Goal: Submit feedback/report problem: Provide input to the site owners about the experience or issues

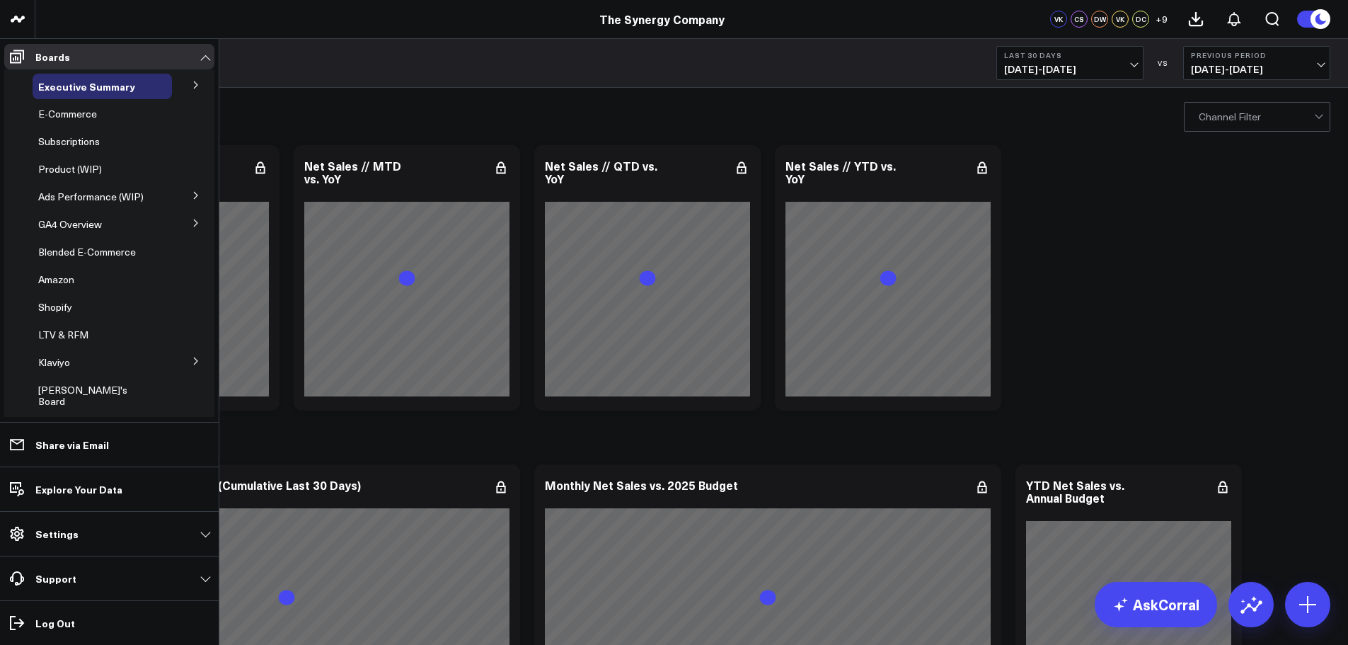
click at [192, 357] on icon at bounding box center [196, 361] width 8 height 8
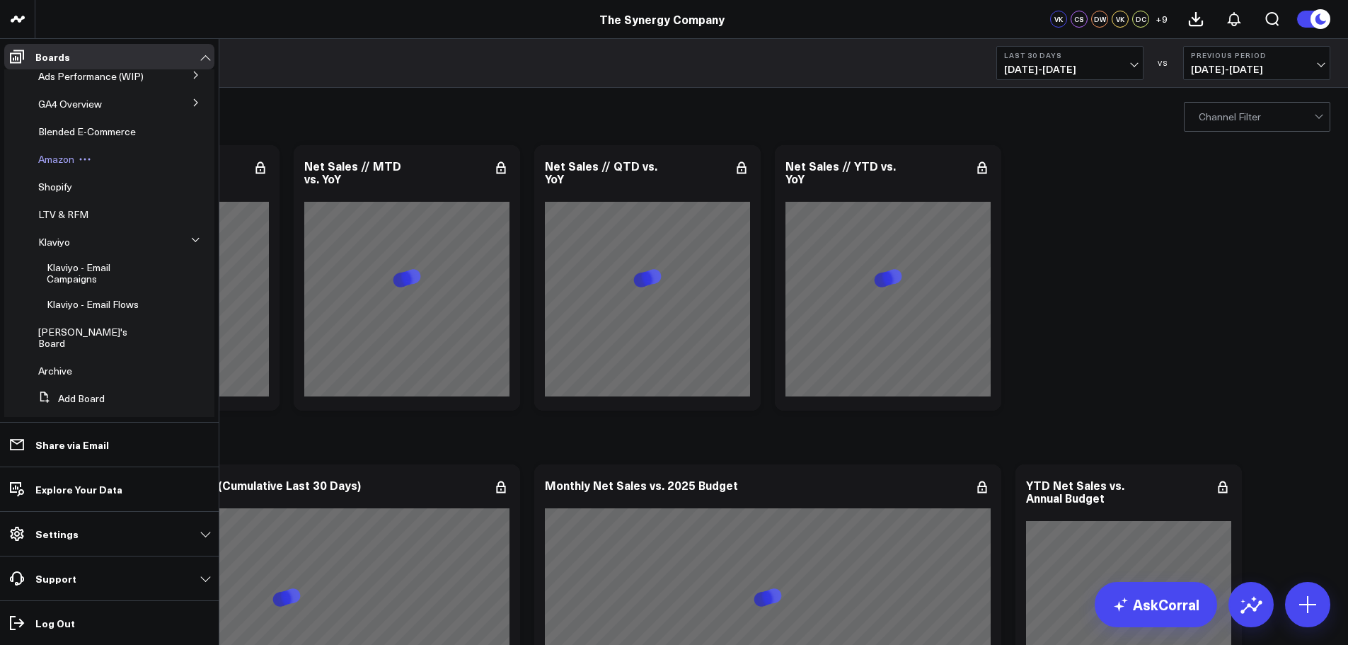
scroll to position [126, 0]
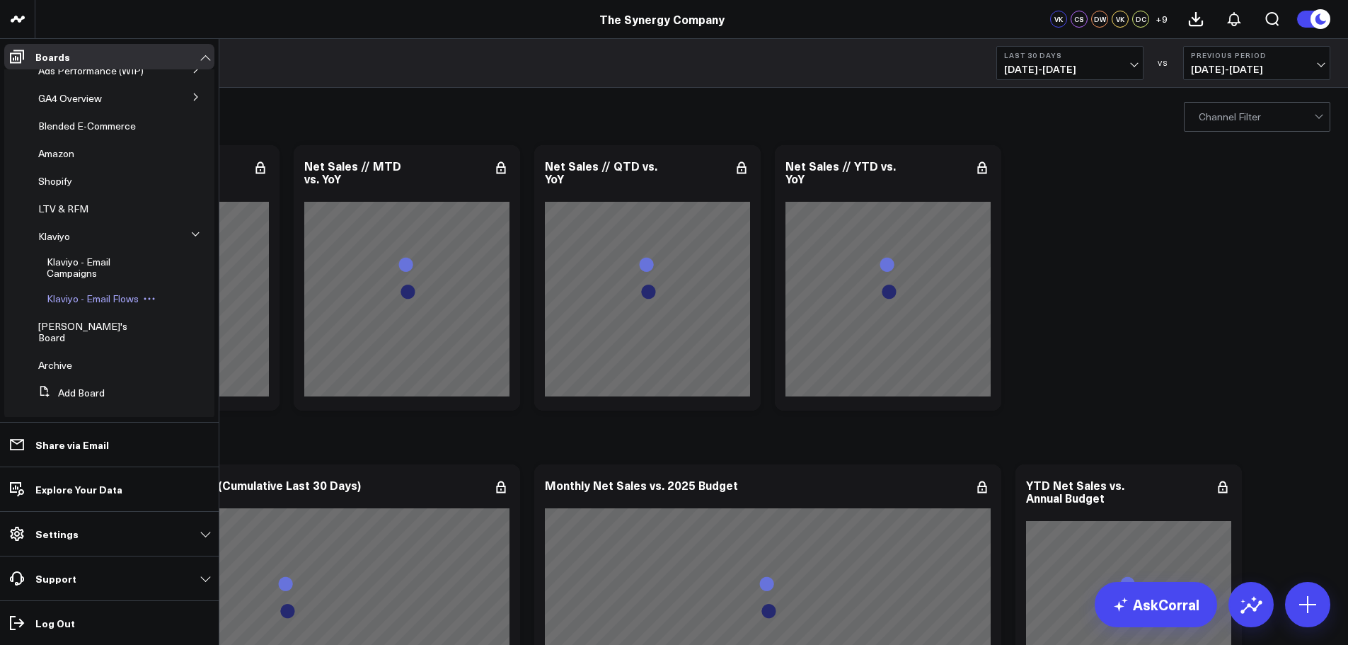
click at [105, 297] on span "Klaviyo - Email Flows" at bounding box center [93, 298] width 92 height 13
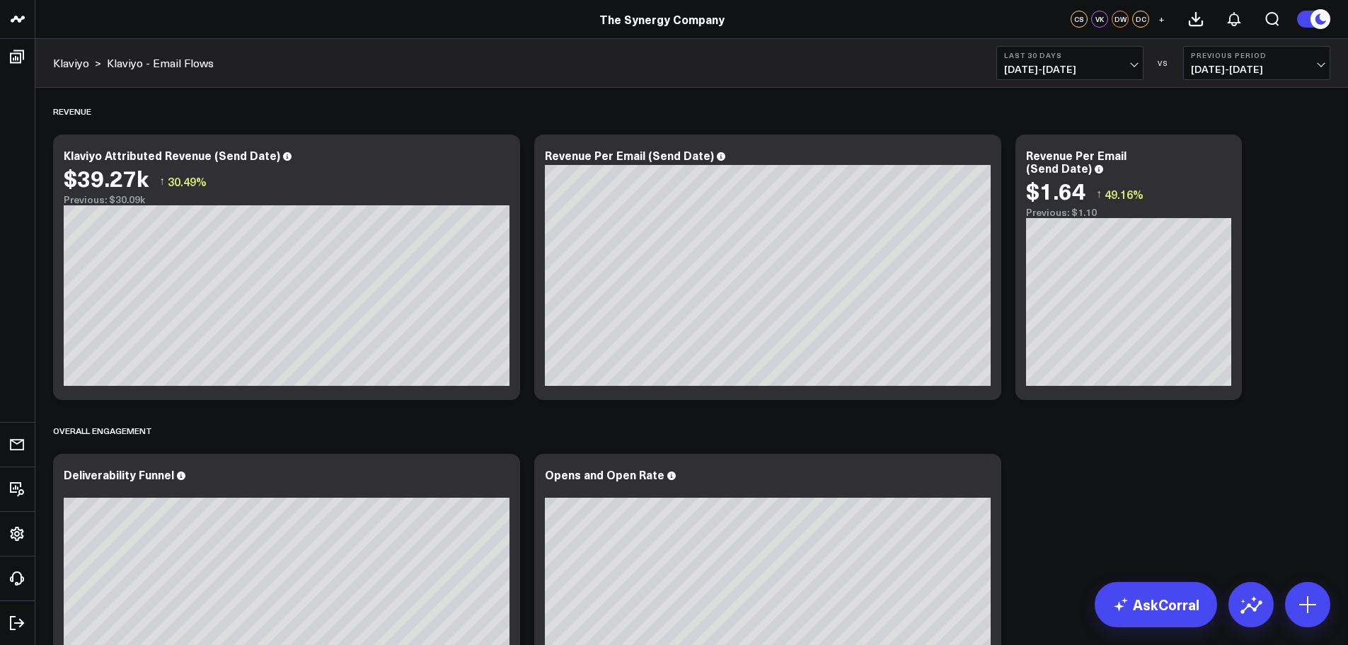
click at [1132, 64] on span "[DATE] - [DATE]" at bounding box center [1070, 69] width 132 height 11
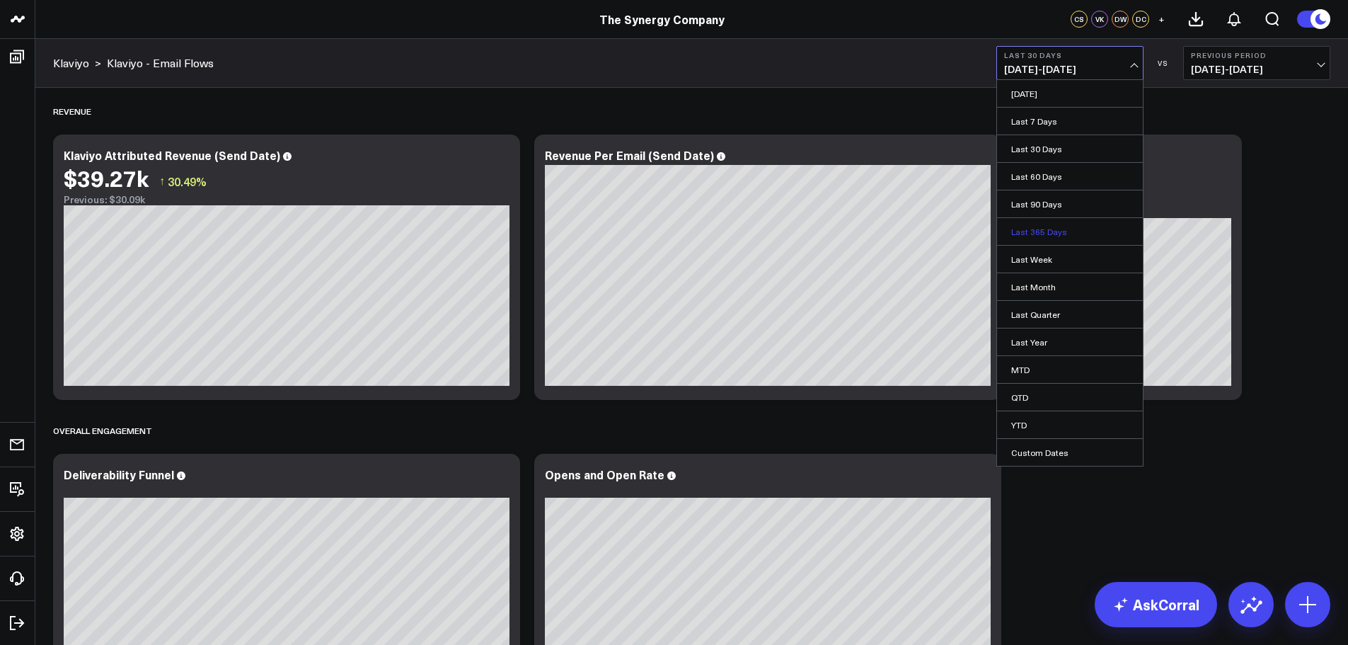
click at [1040, 234] on link "Last 365 Days" at bounding box center [1070, 231] width 146 height 27
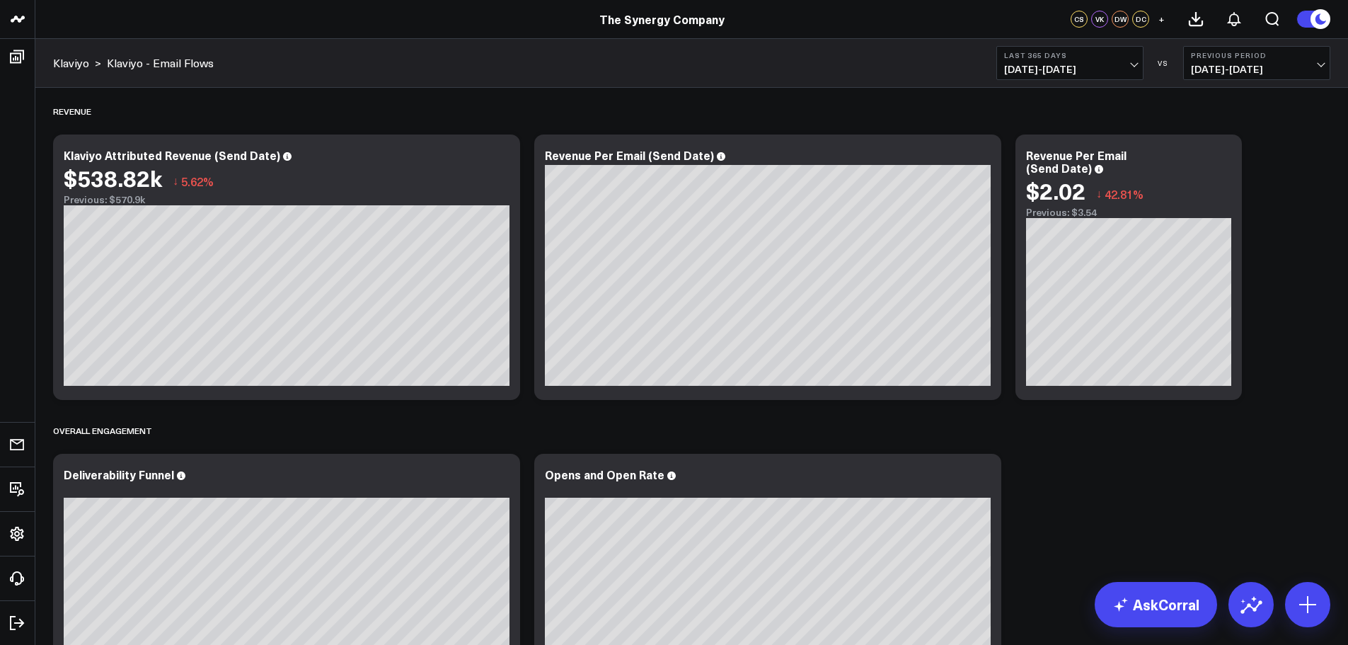
click at [1120, 61] on button "Last 365 Days [DATE] - [DATE]" at bounding box center [1069, 63] width 147 height 34
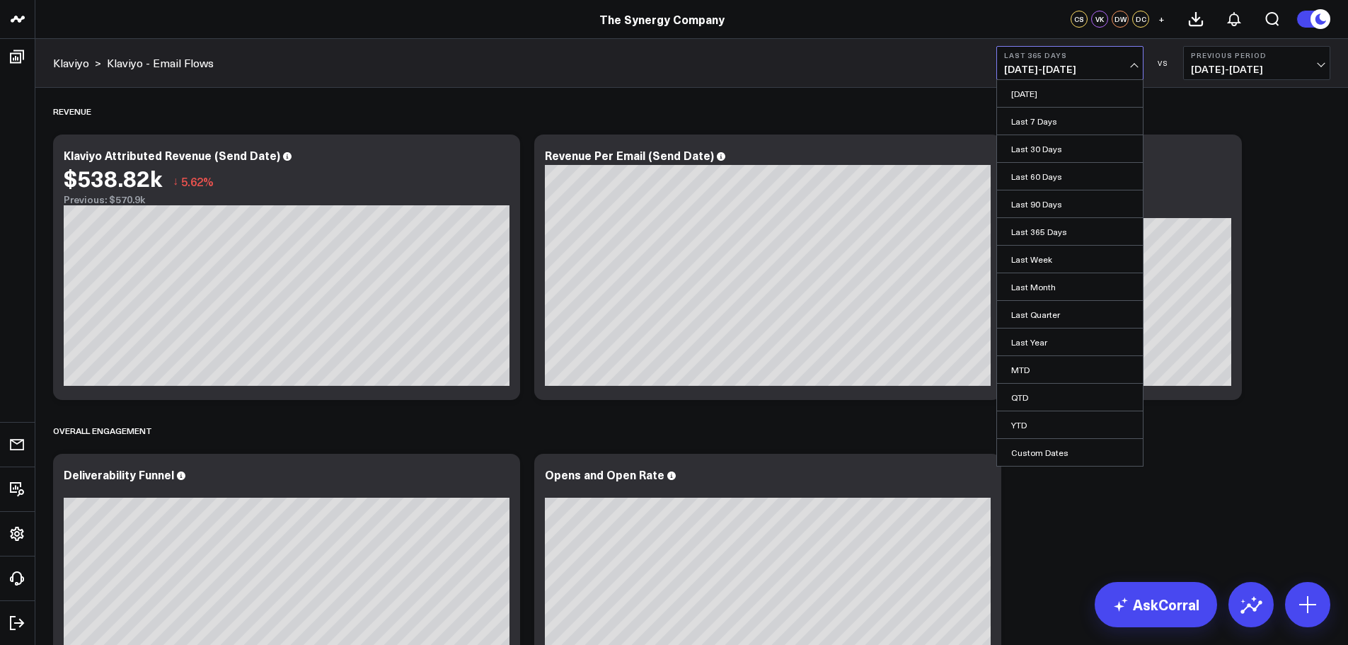
click at [1120, 59] on button "Last 365 Days [DATE] - [DATE]" at bounding box center [1069, 63] width 147 height 34
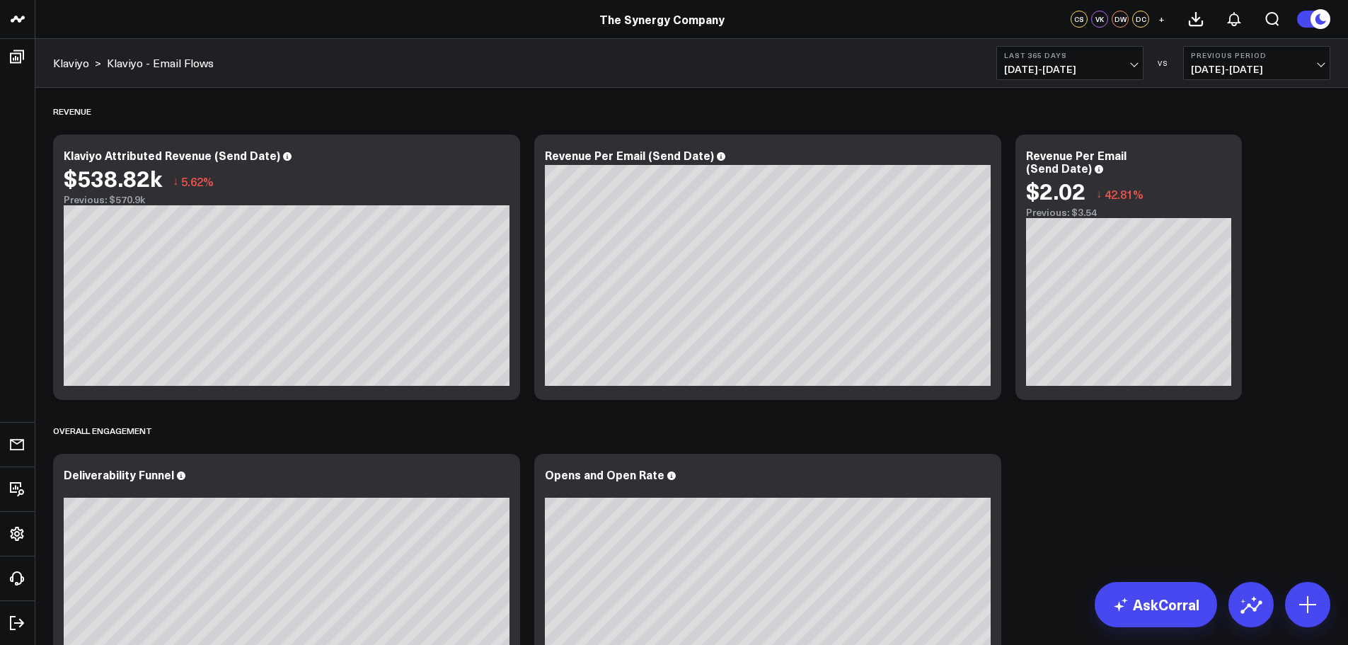
click at [1090, 67] on span "[DATE] - [DATE]" at bounding box center [1070, 69] width 132 height 11
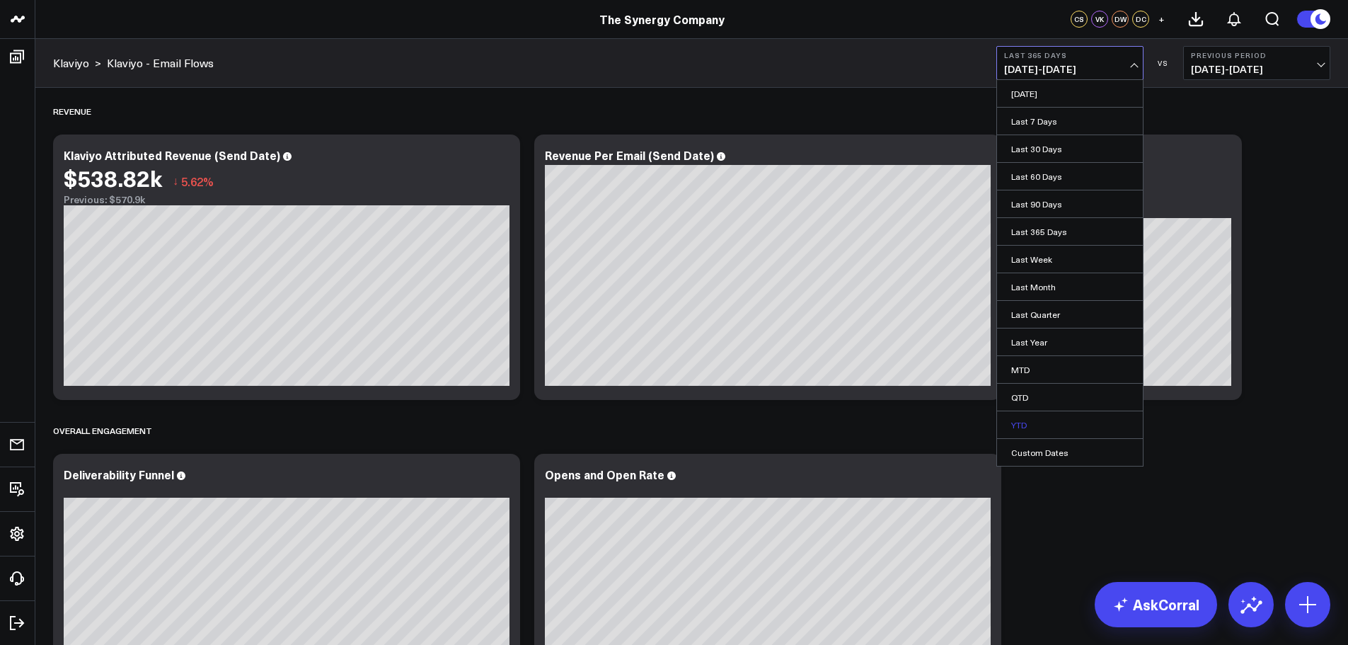
click at [1023, 417] on link "YTD" at bounding box center [1070, 424] width 146 height 27
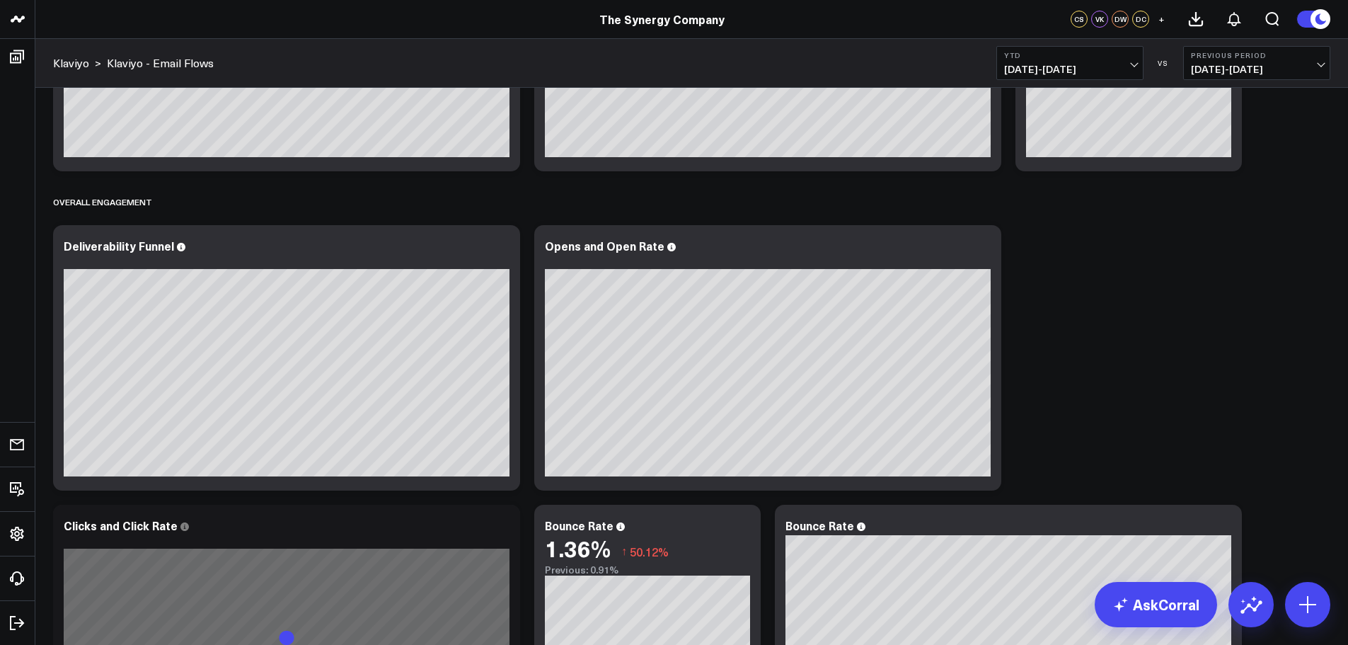
scroll to position [283, 0]
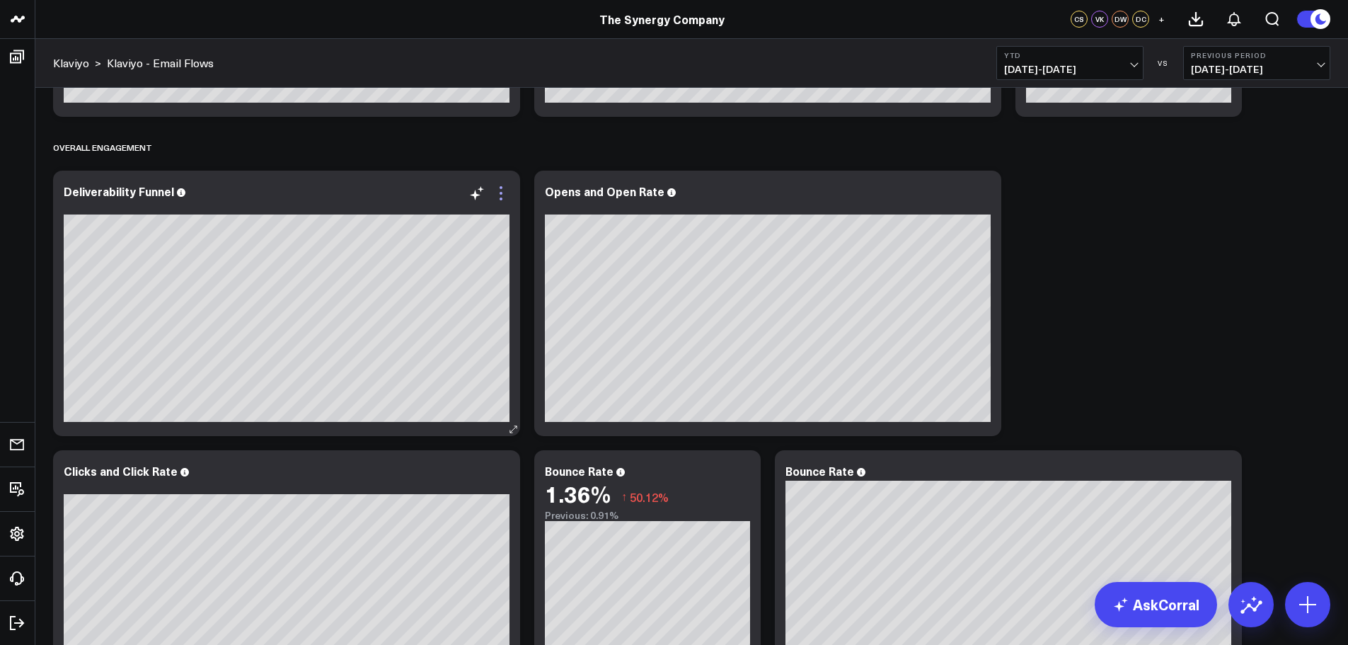
click at [497, 196] on icon at bounding box center [501, 193] width 17 height 17
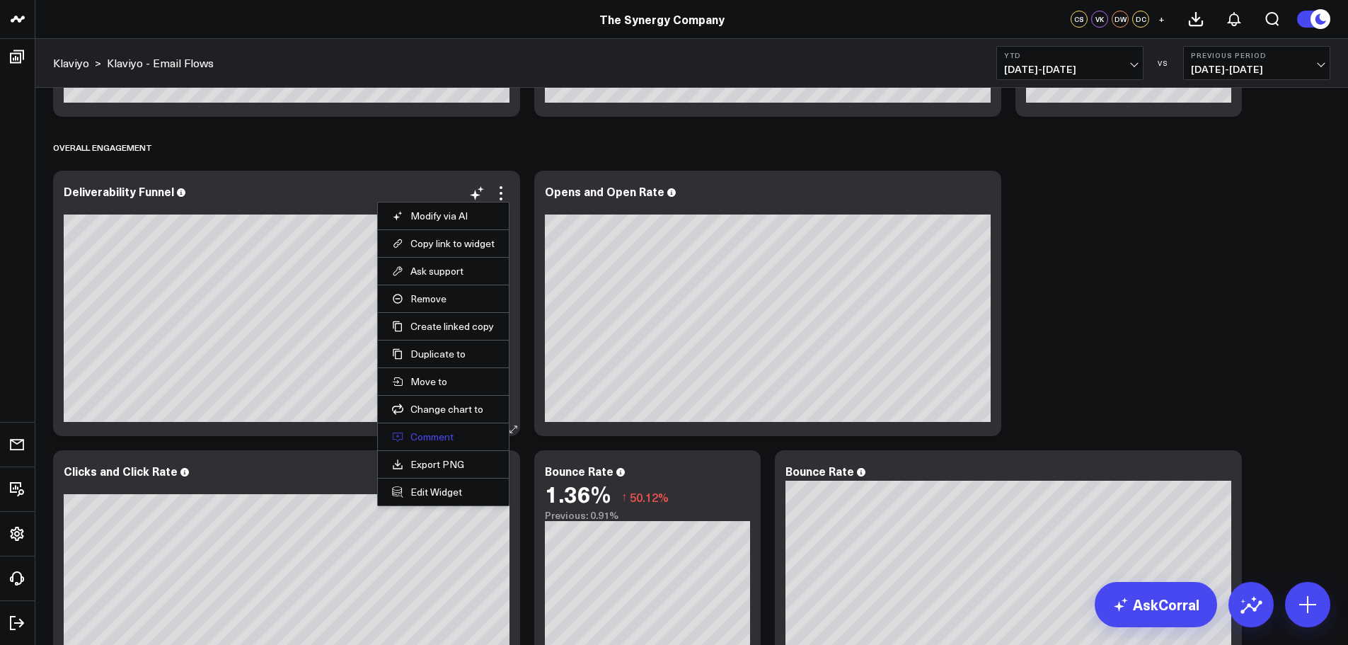
click at [437, 439] on button "Comment" at bounding box center [443, 436] width 103 height 13
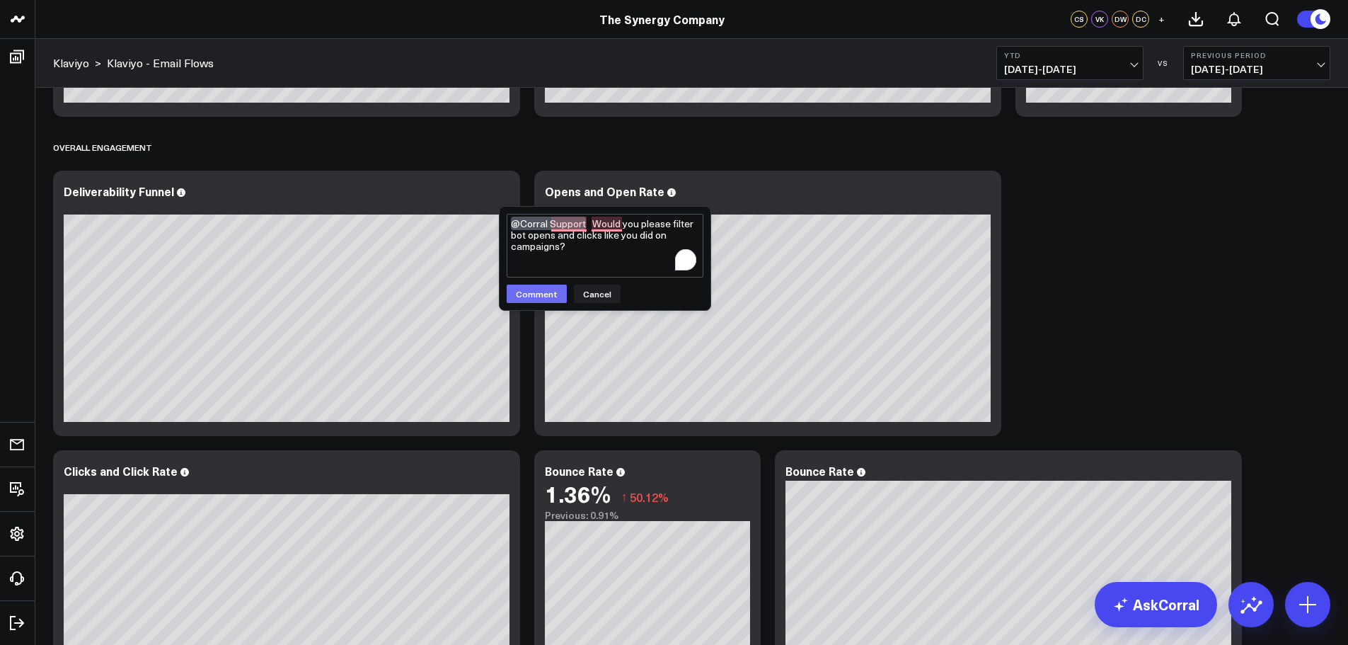
type textarea "@Corral Support Would you please filter bot opens and clicks like you did on ca…"
click at [534, 297] on button "Comment" at bounding box center [537, 293] width 60 height 18
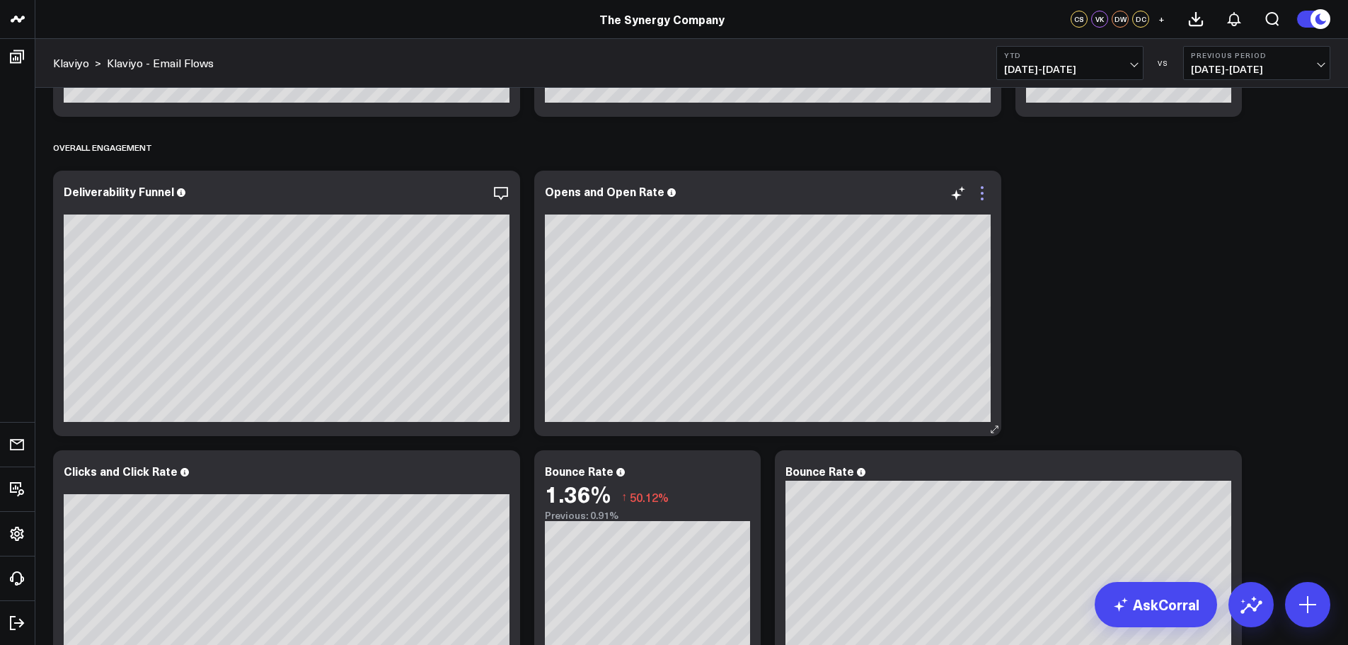
click at [979, 195] on icon at bounding box center [982, 193] width 17 height 17
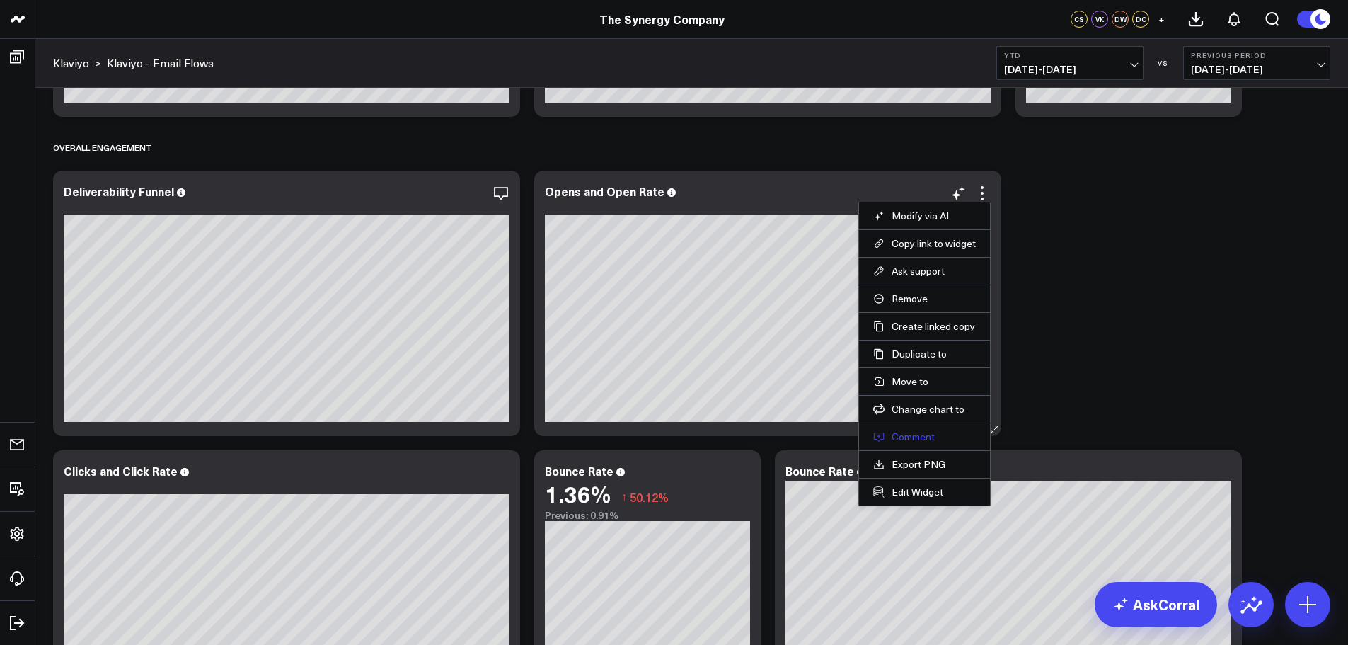
click at [917, 434] on button "Comment" at bounding box center [924, 436] width 103 height 13
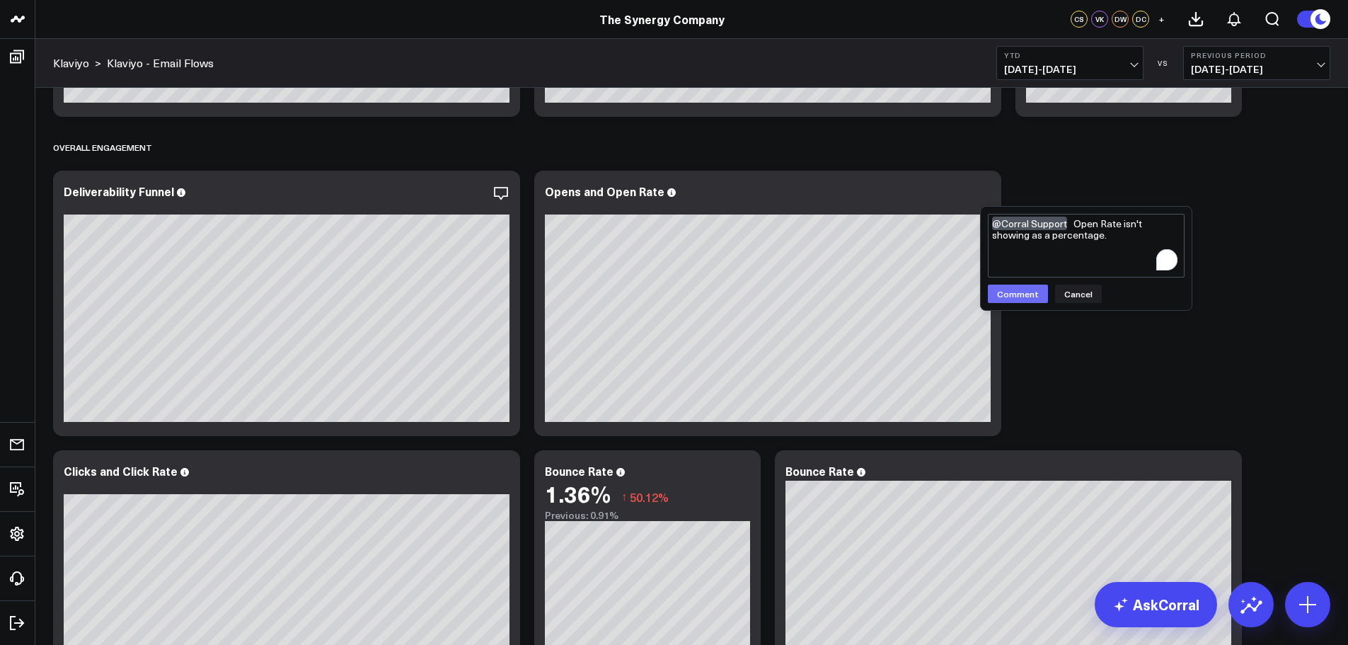
type textarea "@Corral Support Open Rate isn't showing as a percentage."
click at [1025, 287] on button "Comment" at bounding box center [1018, 293] width 60 height 18
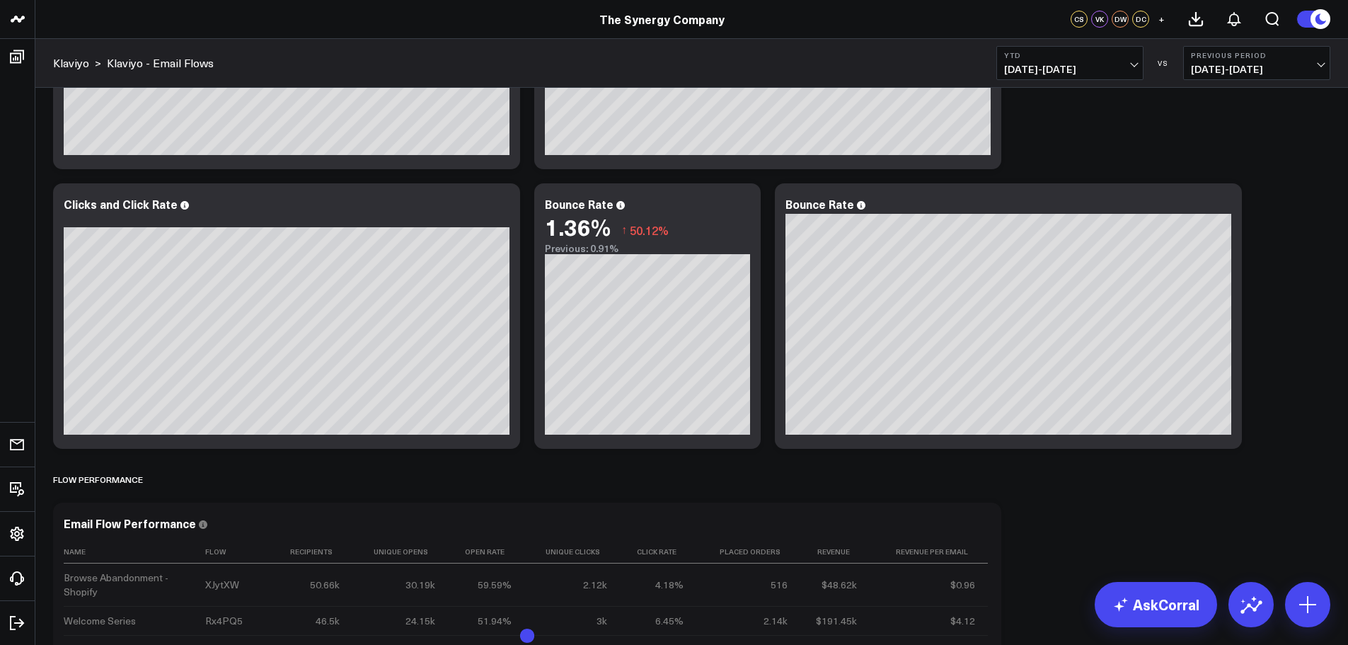
scroll to position [566, 0]
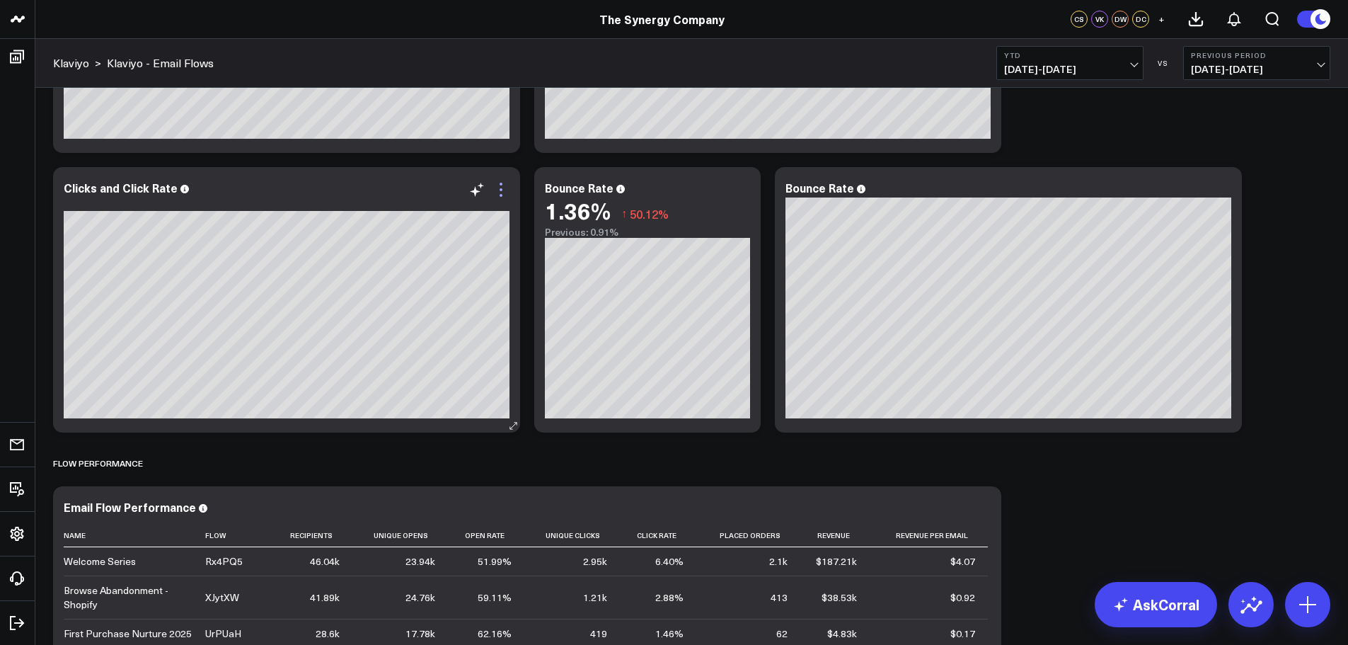
click at [502, 190] on icon at bounding box center [501, 189] width 17 height 17
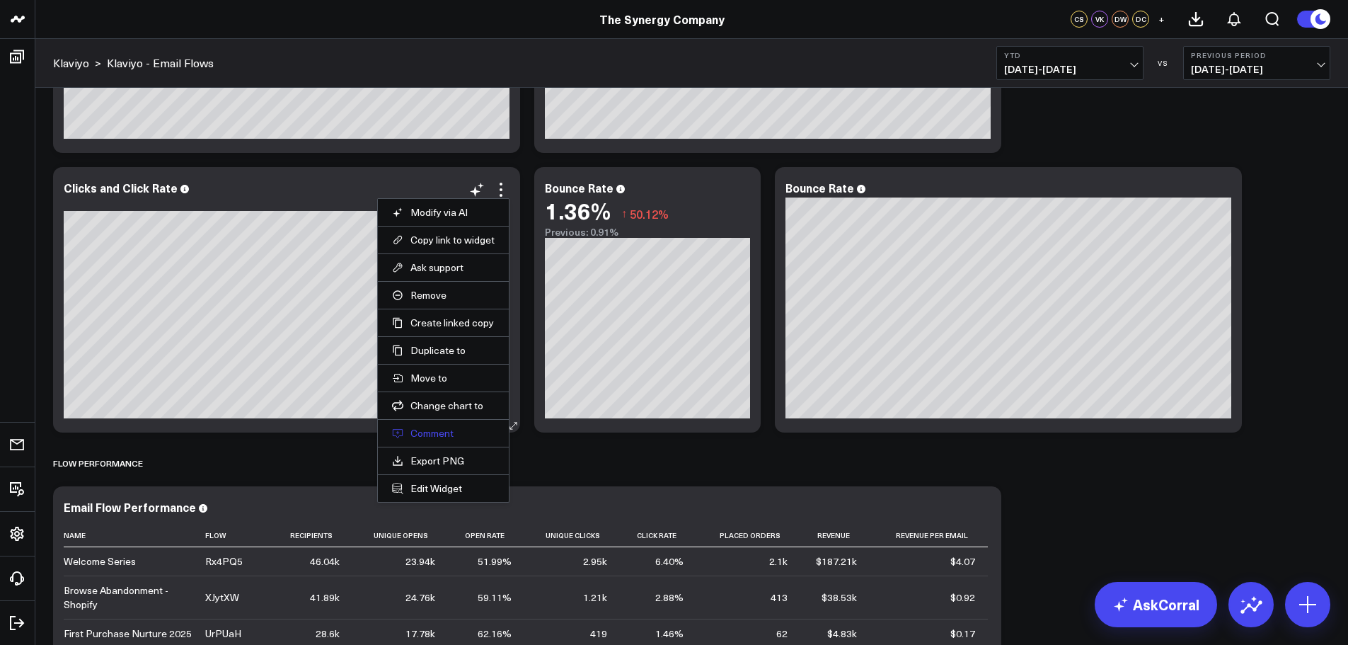
click at [441, 430] on button "Comment" at bounding box center [443, 433] width 103 height 13
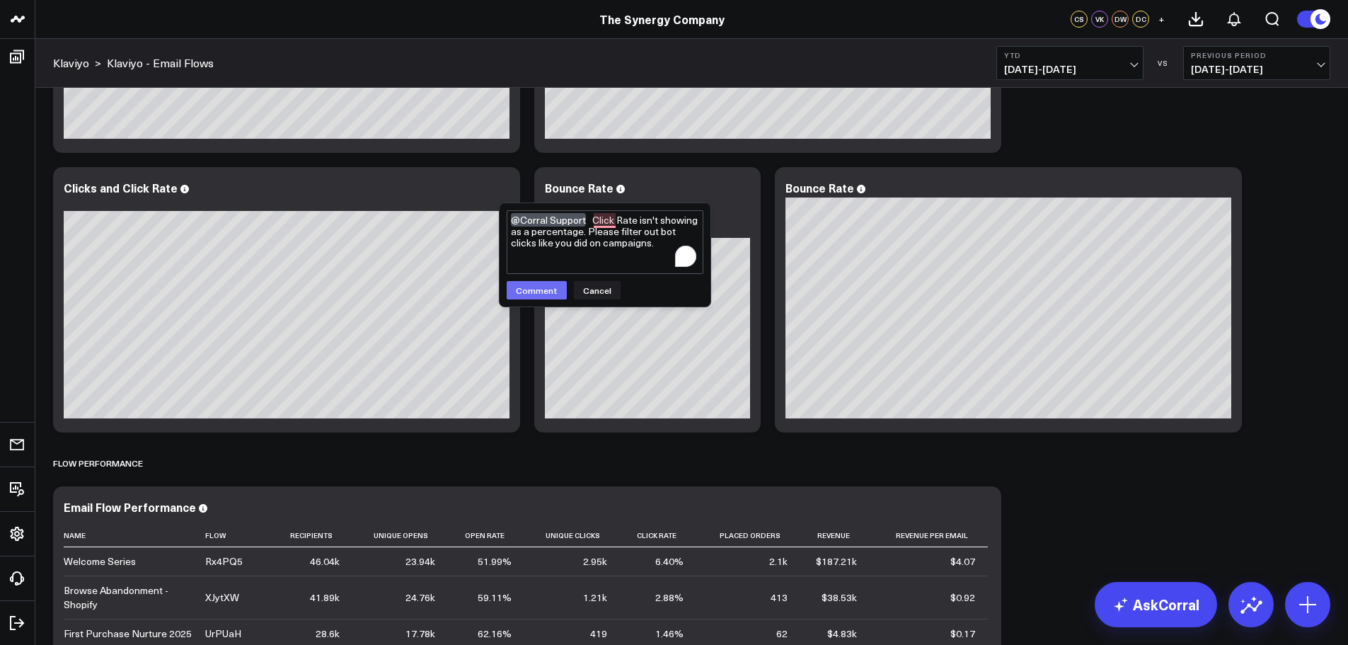
type textarea "@Corral Support Click Rate isn't showing as a percentage. Please filter out bot…"
click at [542, 295] on button "Comment" at bounding box center [537, 290] width 60 height 18
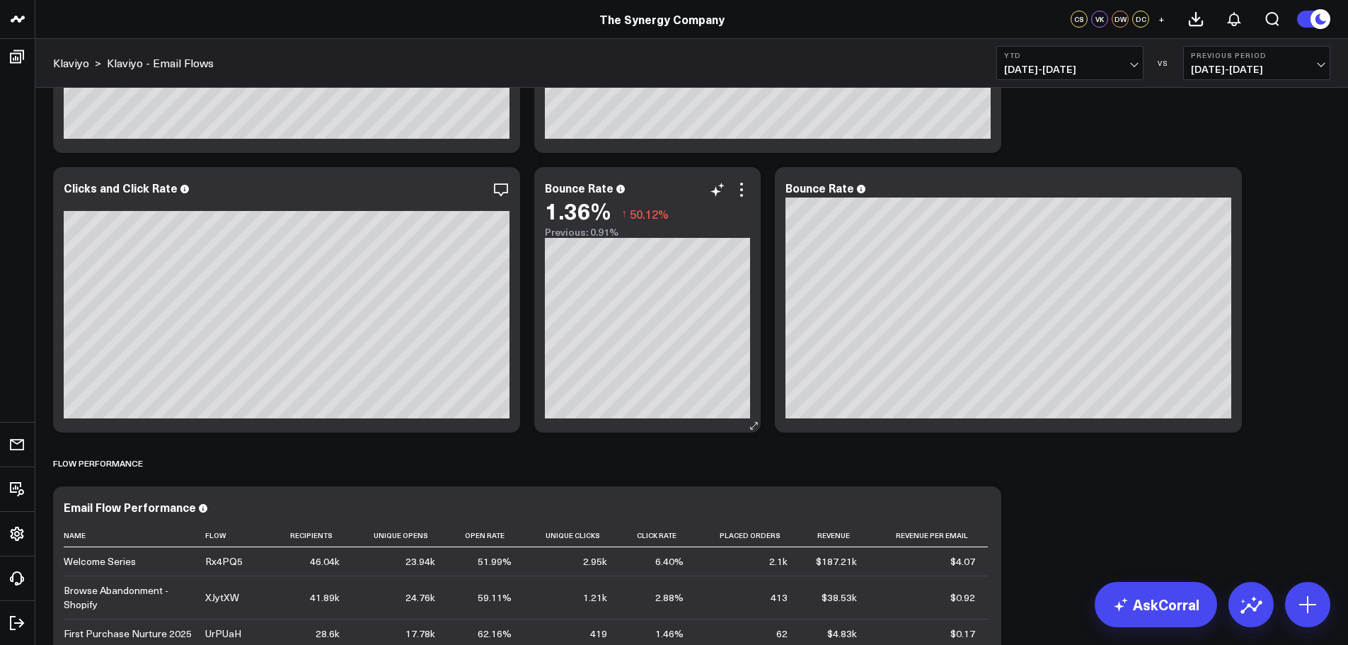
scroll to position [354, 0]
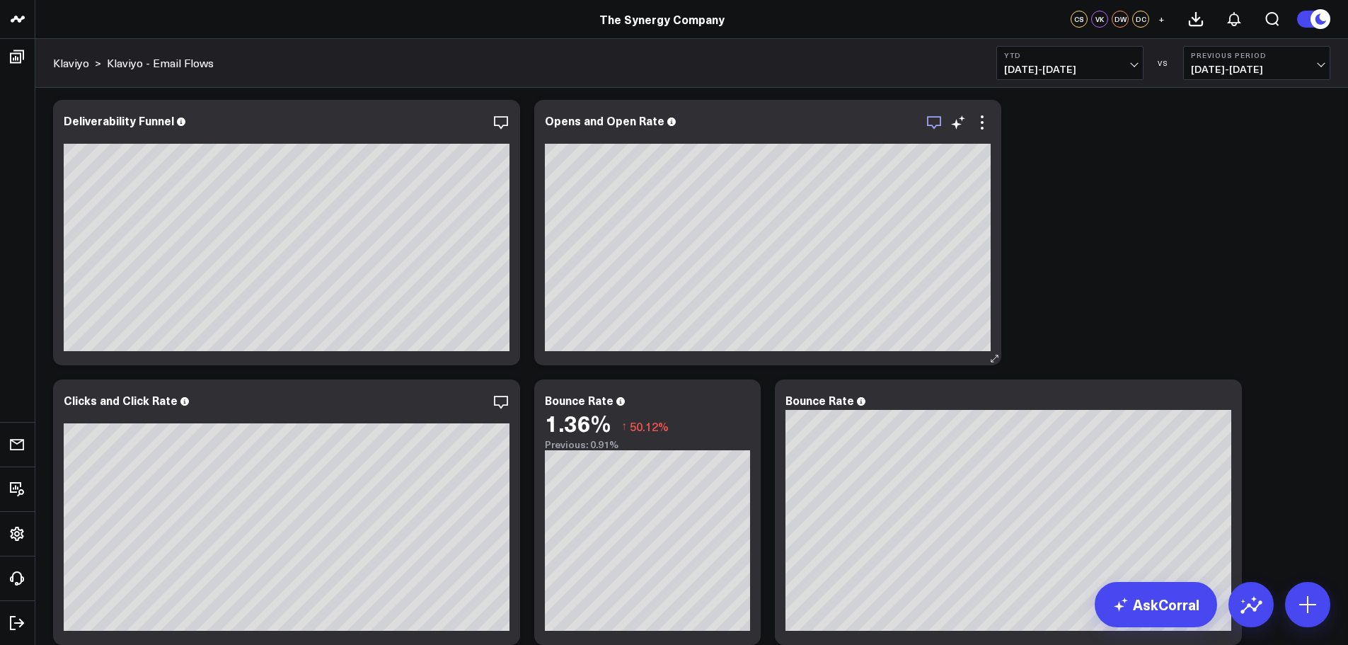
click at [930, 120] on icon "button" at bounding box center [934, 122] width 17 height 17
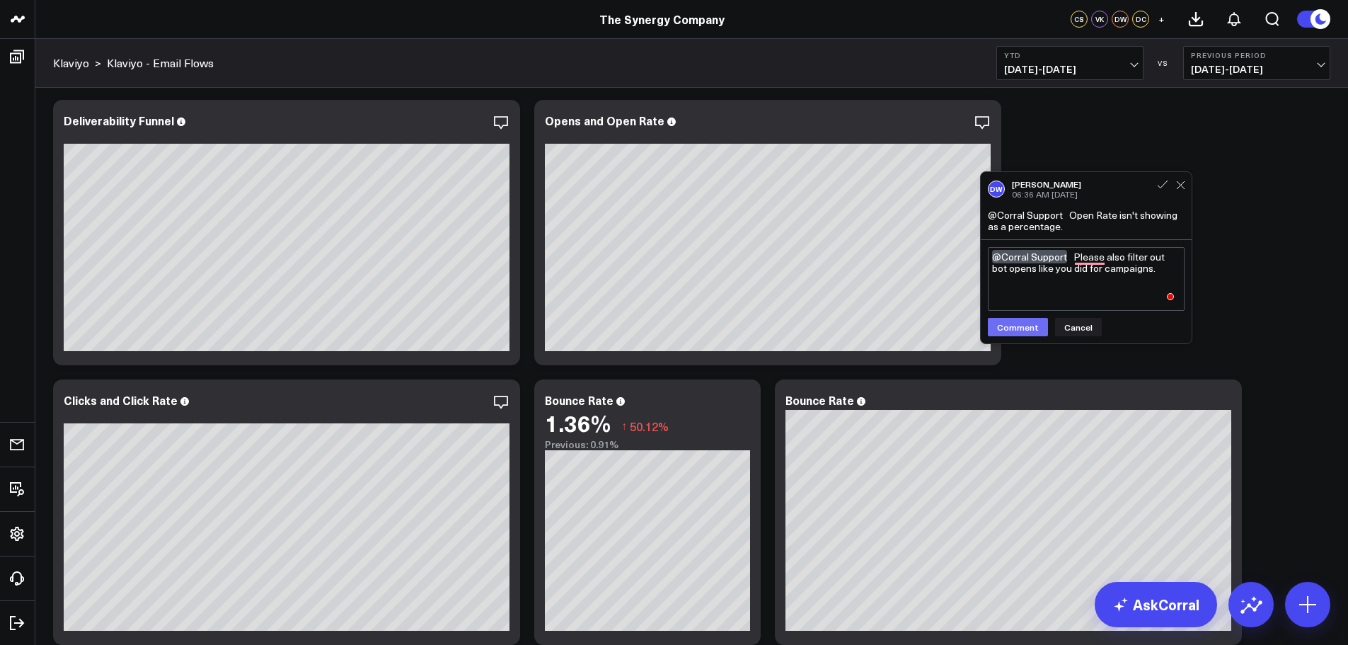
type textarea "@Corral Support Please also filter out bot opens like you did for campaigns."
click at [1022, 327] on button "Comment" at bounding box center [1018, 327] width 60 height 18
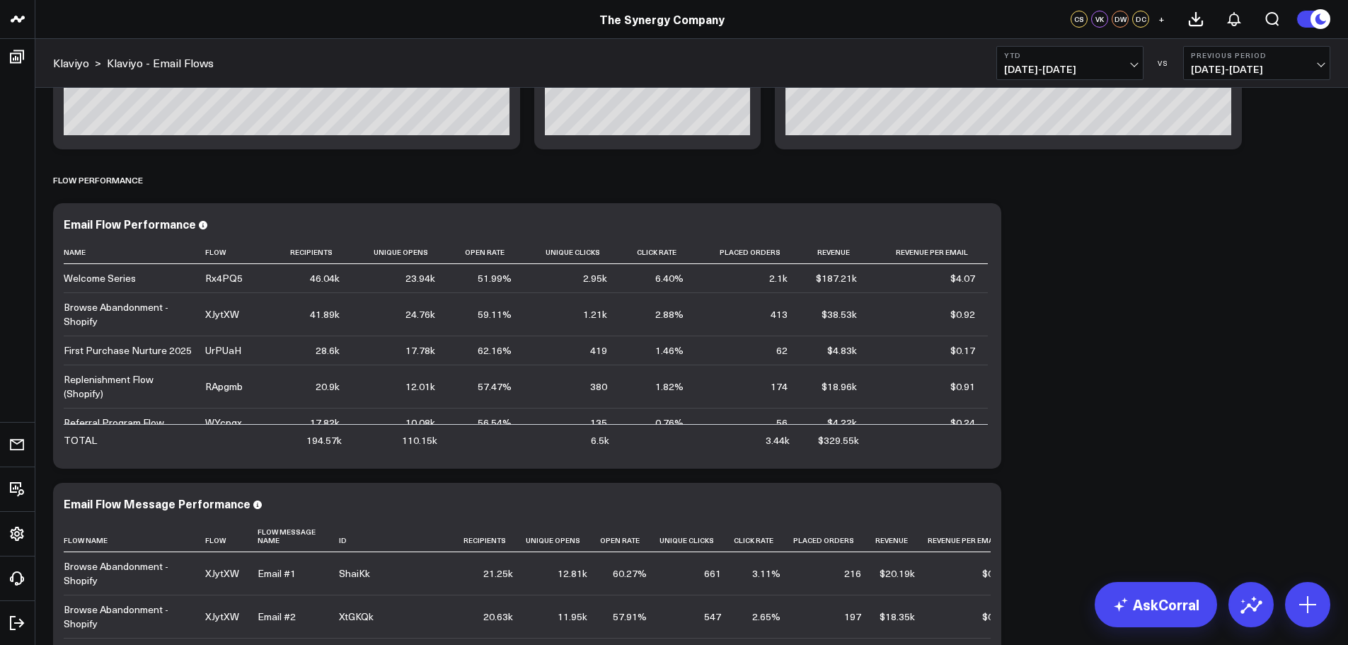
scroll to position [920, 0]
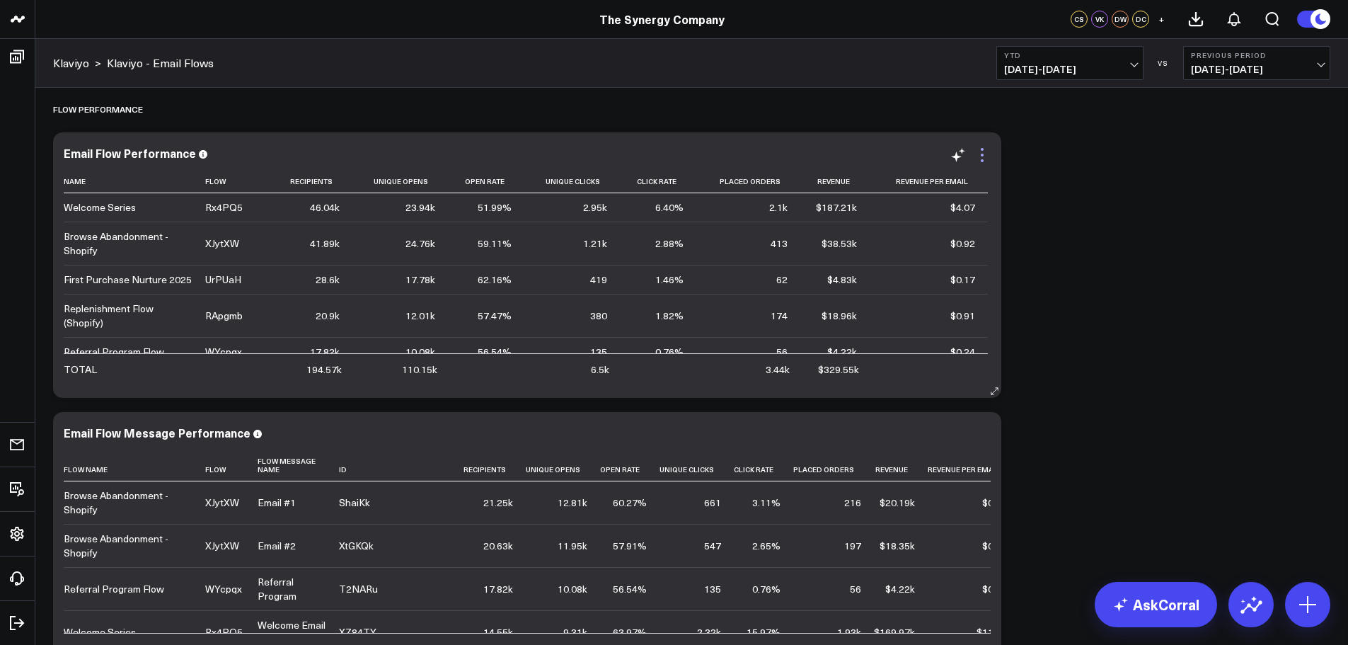
click at [985, 160] on icon at bounding box center [982, 154] width 17 height 17
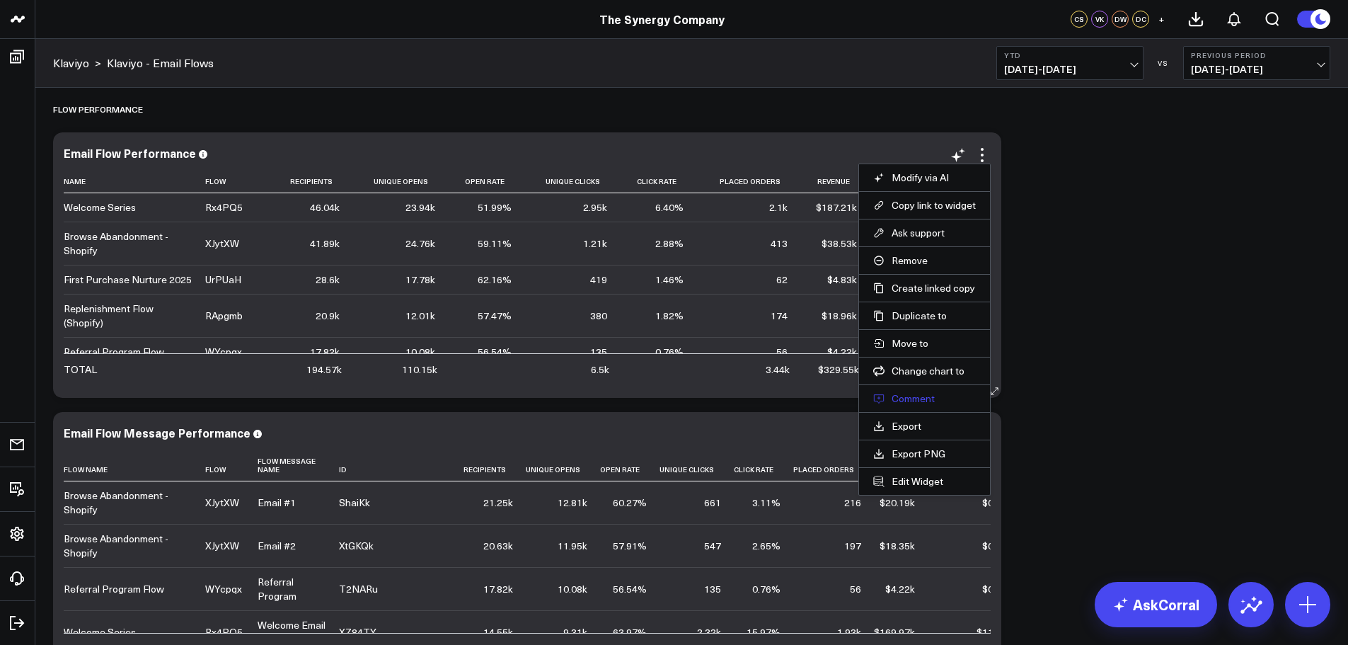
click at [916, 392] on button "Comment" at bounding box center [924, 398] width 103 height 13
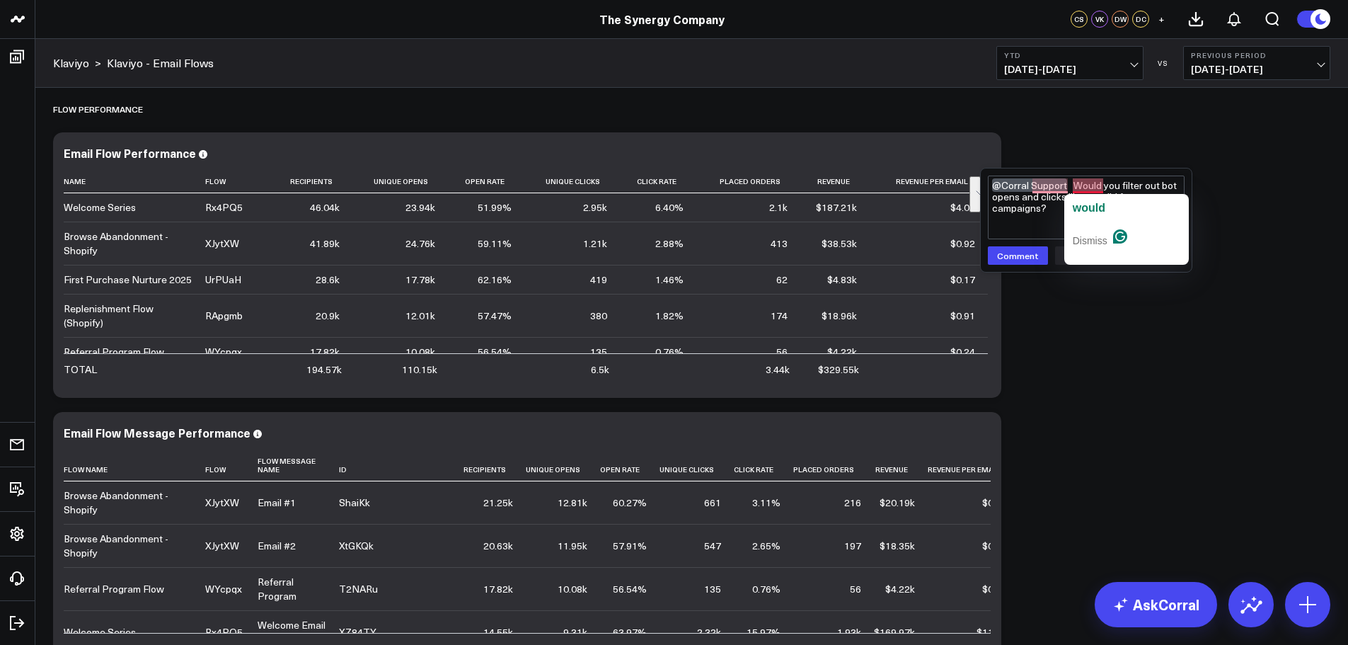
drag, startPoint x: 1063, startPoint y: 209, endPoint x: 1076, endPoint y: 188, distance: 24.8
click at [1076, 188] on textarea "@Corral Support Would you filter out bot opens and clicks like you did for camp…" at bounding box center [1086, 208] width 197 height 64
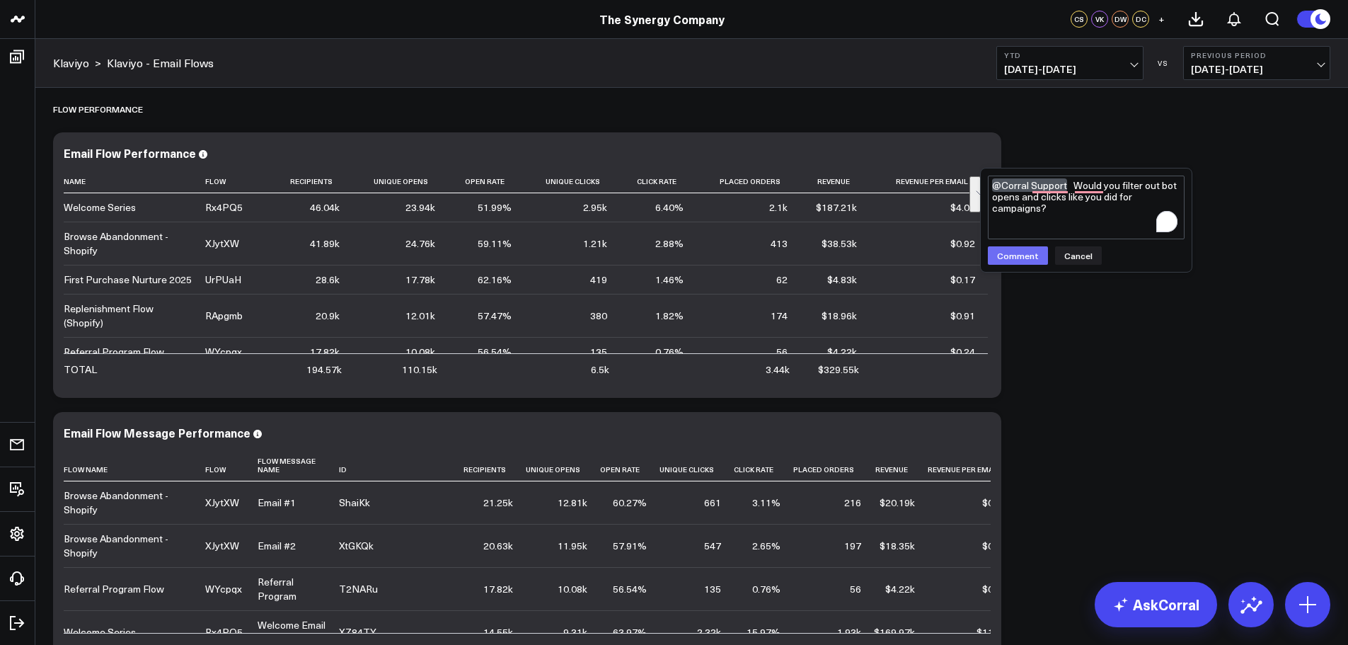
type textarea "@Corral Support Would you filter out bot opens and clicks like you did for camp…"
click at [1020, 253] on button "Comment" at bounding box center [1018, 255] width 60 height 18
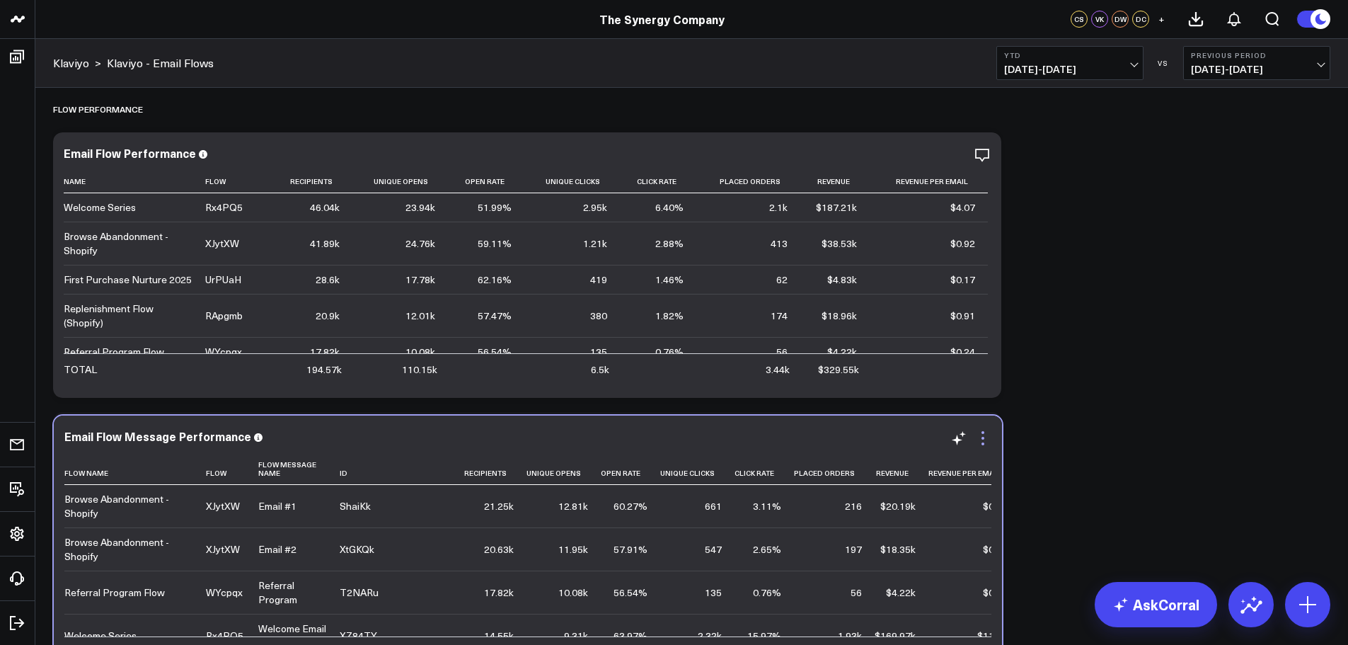
click at [982, 429] on div "Email Flow Message Performance Flow Name Flow Flow Message Name Id Recipients U…" at bounding box center [528, 547] width 948 height 265
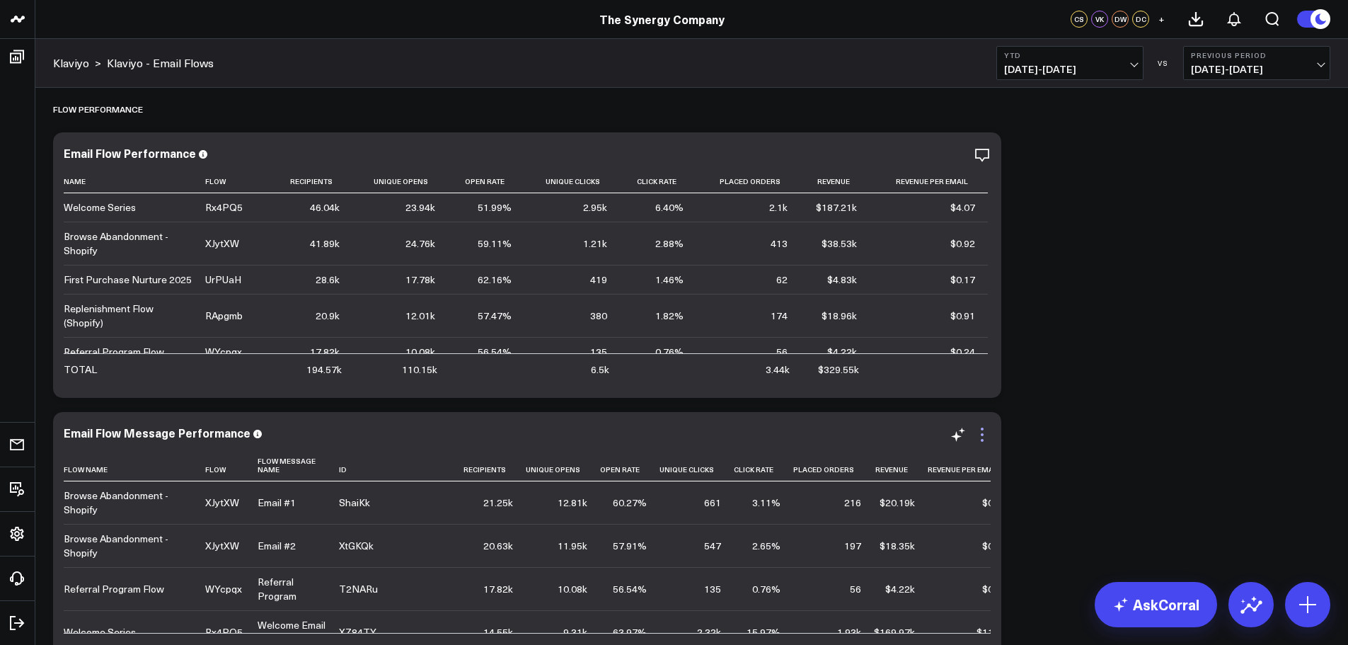
click at [982, 432] on icon at bounding box center [982, 434] width 17 height 17
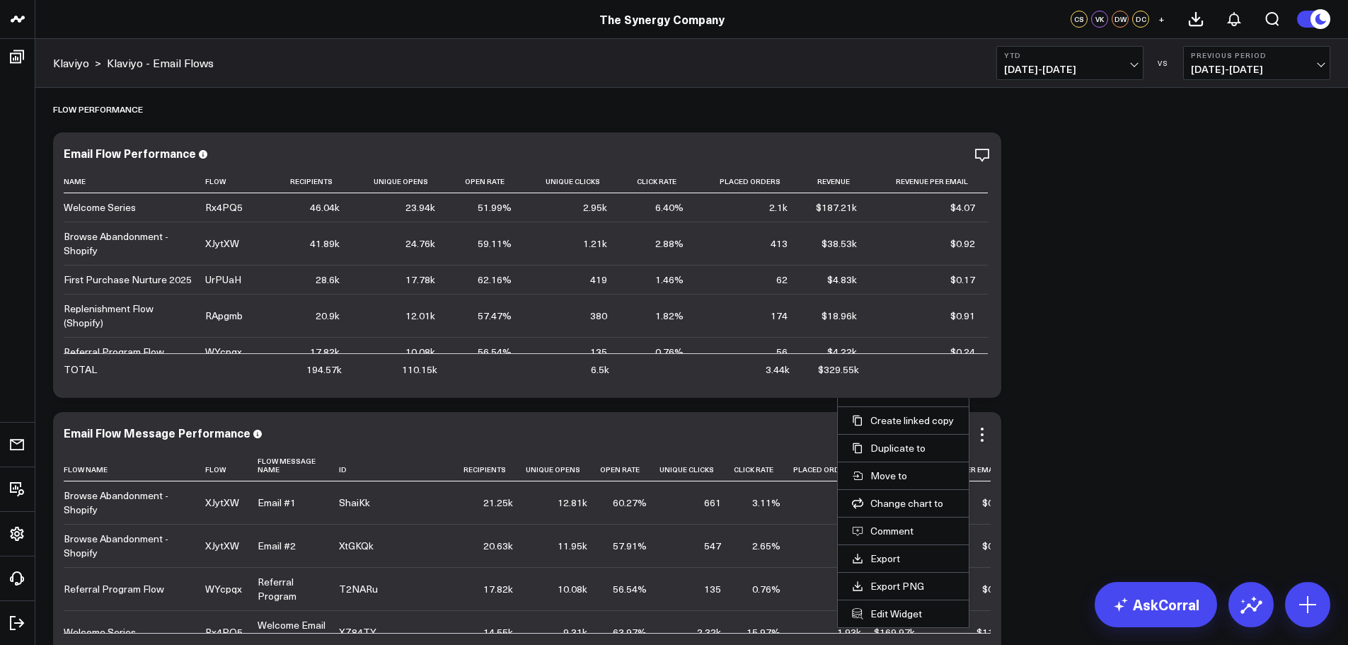
scroll to position [1045, 0]
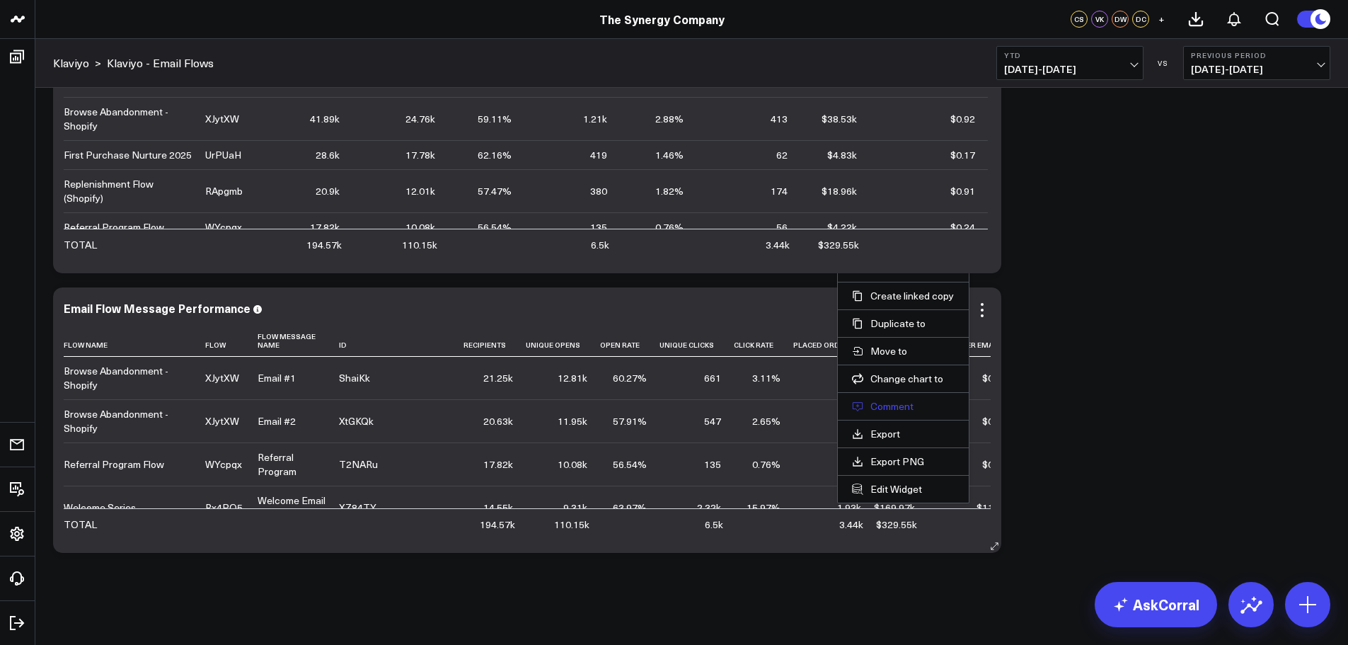
click at [907, 403] on button "Comment" at bounding box center [903, 406] width 103 height 13
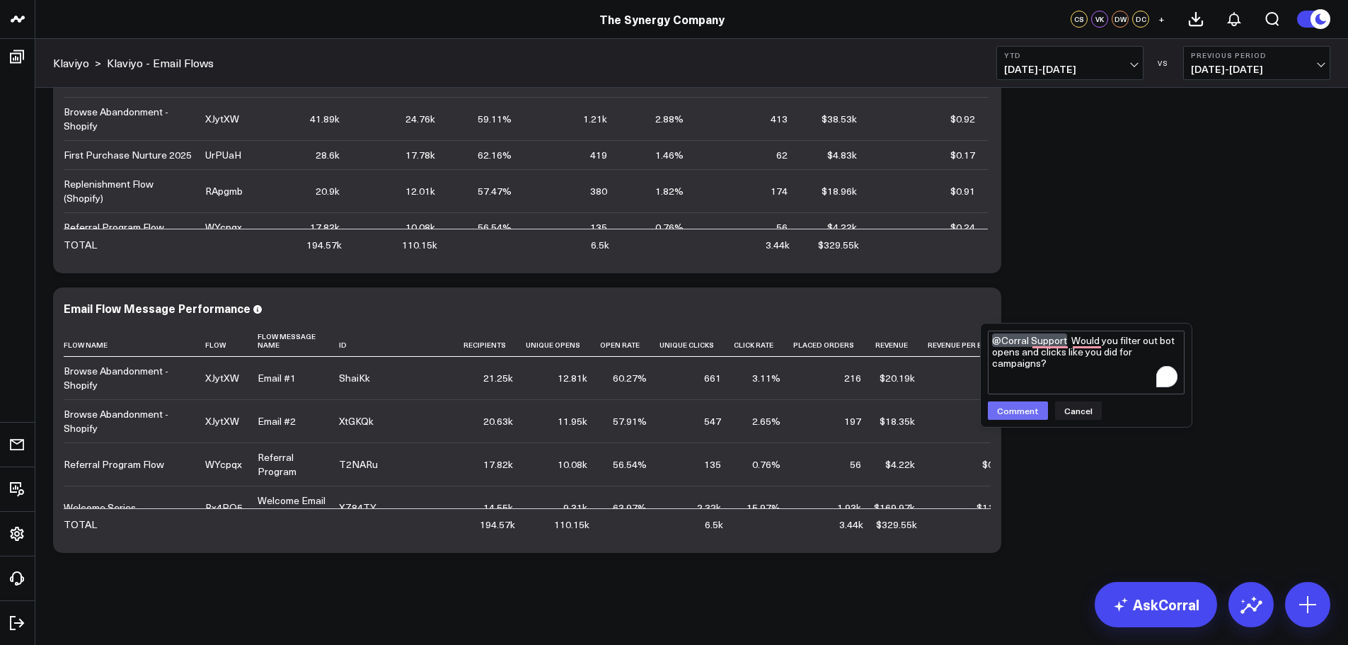
type textarea "@Corral Support Would you filter out bot opens and clicks like you did for camp…"
click at [1018, 405] on button "Comment" at bounding box center [1018, 410] width 60 height 18
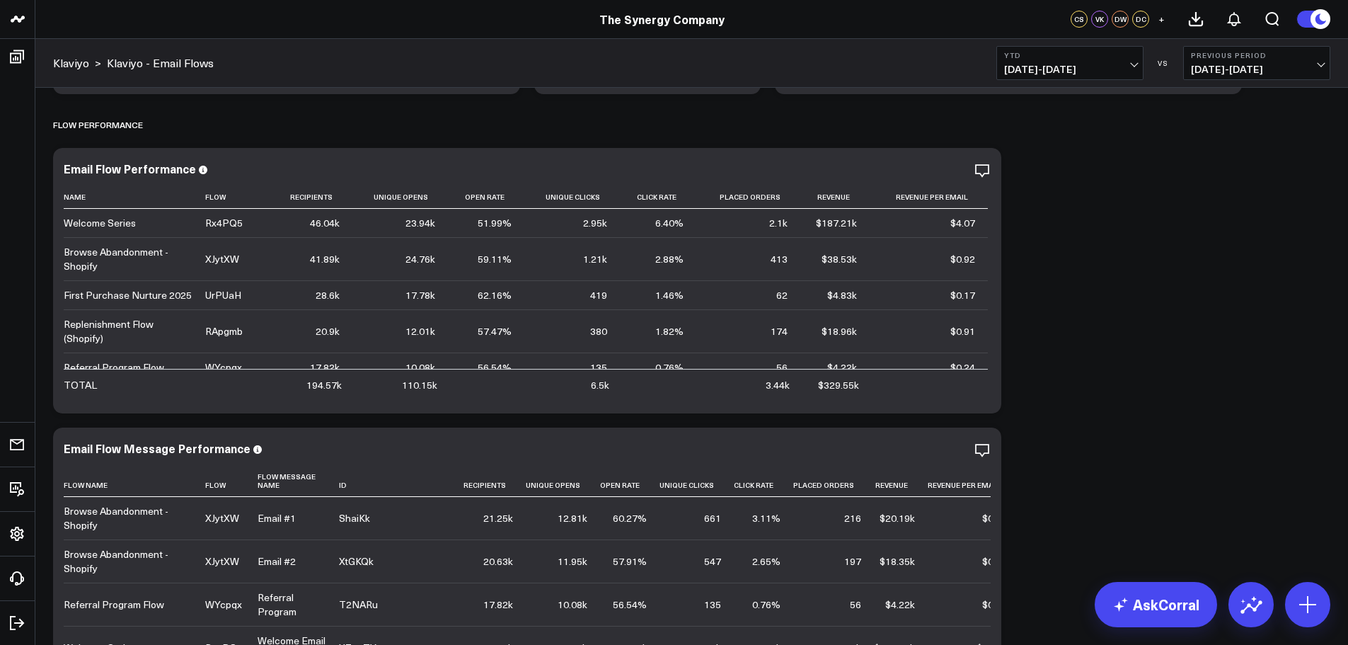
scroll to position [903, 0]
